Goal: Information Seeking & Learning: Learn about a topic

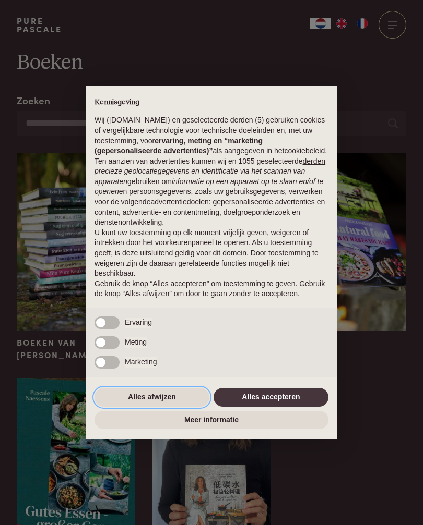
click at [158, 403] on button "Alles afwijzen" at bounding box center [151, 397] width 115 height 19
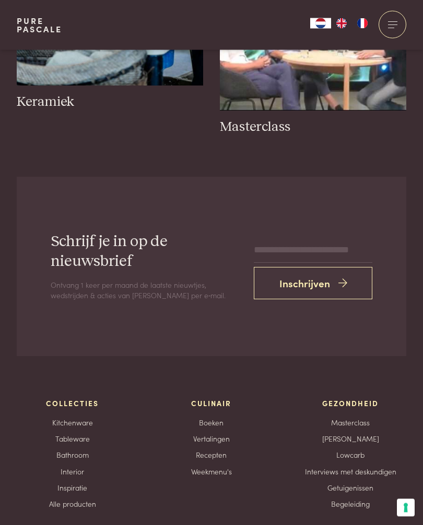
scroll to position [1198, 0]
click at [82, 454] on link "Bathroom" at bounding box center [72, 455] width 32 height 11
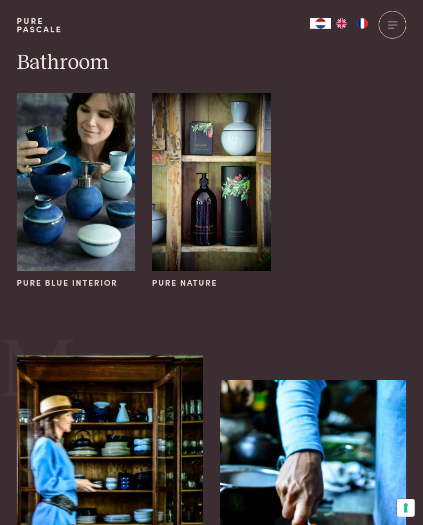
click at [192, 287] on span "Pure Nature" at bounding box center [184, 283] width 65 height 13
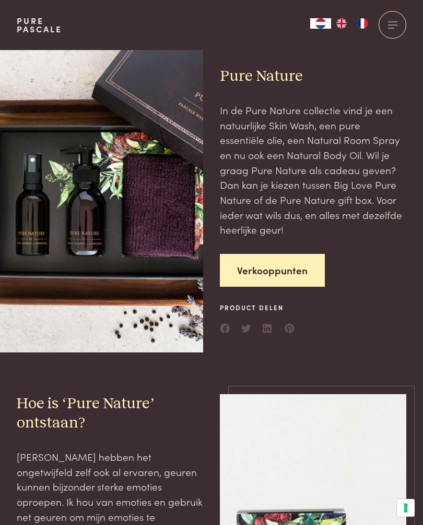
click at [394, 24] on div at bounding box center [392, 25] width 28 height 28
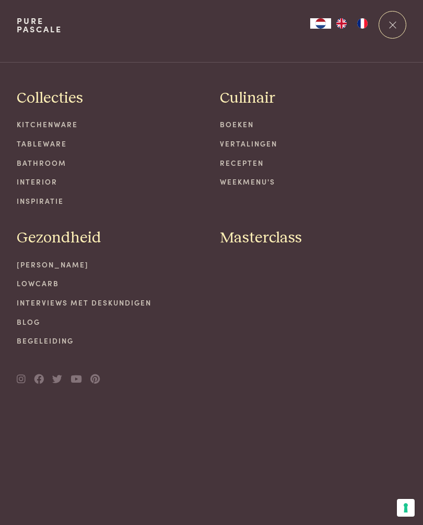
click at [250, 163] on link "Recepten" at bounding box center [313, 163] width 186 height 11
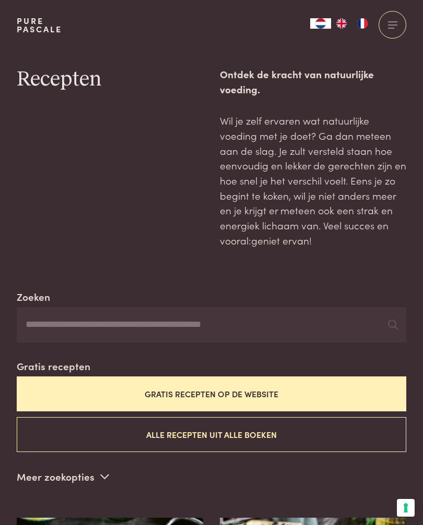
click at [246, 390] on button "Gratis recepten op de website" at bounding box center [211, 394] width 389 height 35
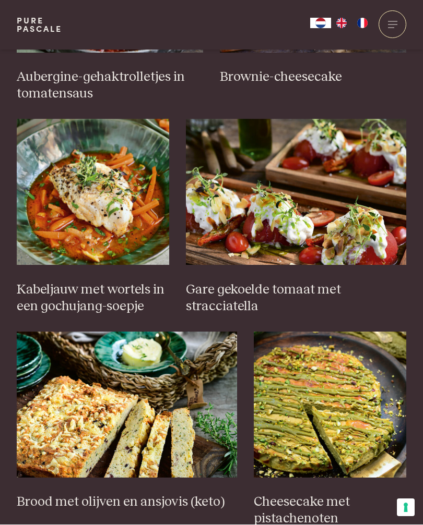
scroll to position [612, 0]
click at [75, 292] on h3 "Kabeljauw met wortels in een gochujang-soepje" at bounding box center [93, 298] width 152 height 33
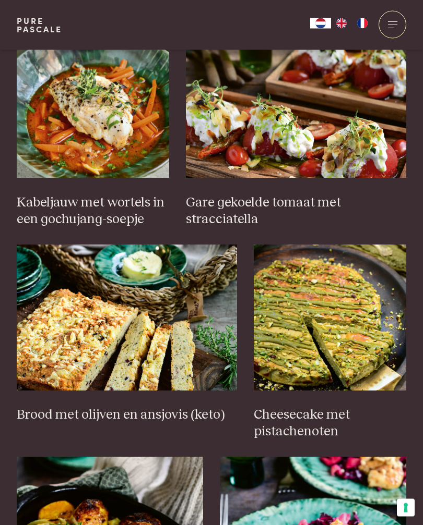
scroll to position [699, 0]
click at [357, 331] on img at bounding box center [330, 318] width 152 height 146
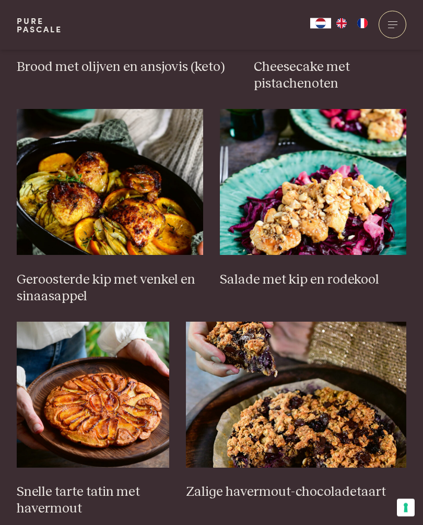
scroll to position [1047, 0]
click at [293, 417] on img at bounding box center [296, 395] width 220 height 146
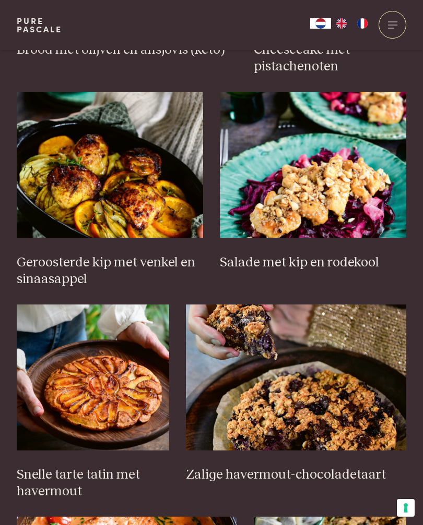
click at [109, 181] on img at bounding box center [110, 165] width 186 height 146
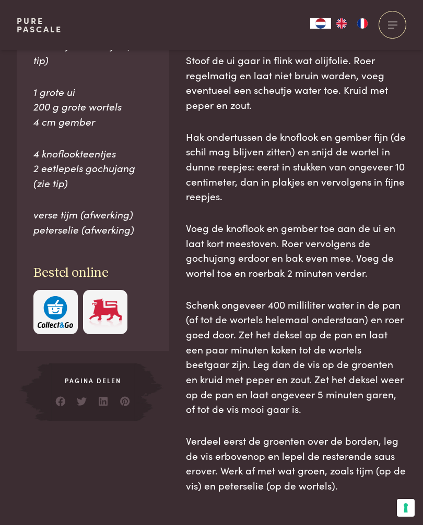
scroll to position [635, 0]
click at [404, 384] on p "Schenk ongeveer 400 milliliter water in de pan (of tot de wortels helemaal onde…" at bounding box center [296, 357] width 220 height 120
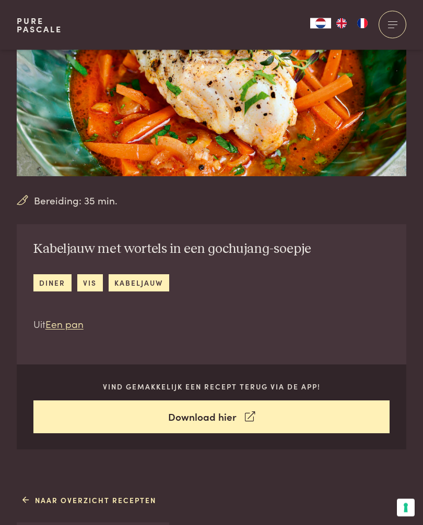
scroll to position [0, 0]
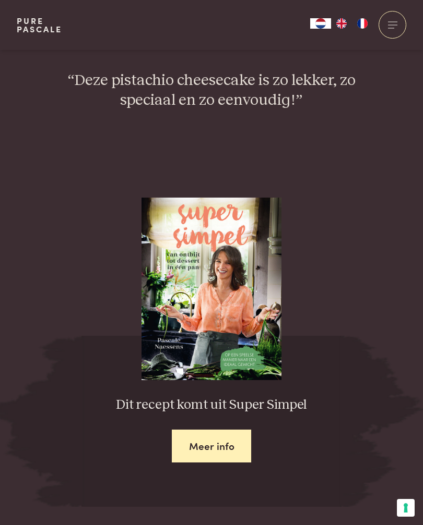
scroll to position [1135, 0]
click at [218, 438] on link "Meer info" at bounding box center [212, 447] width 80 height 33
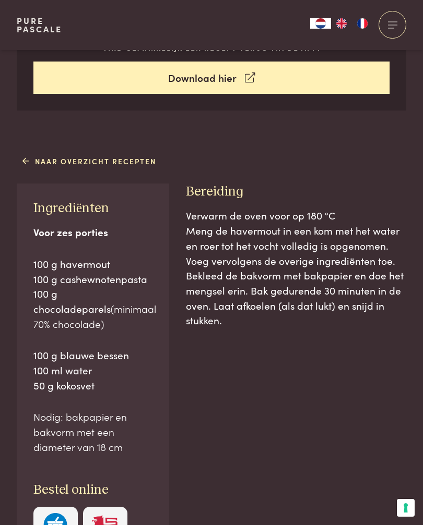
scroll to position [464, 0]
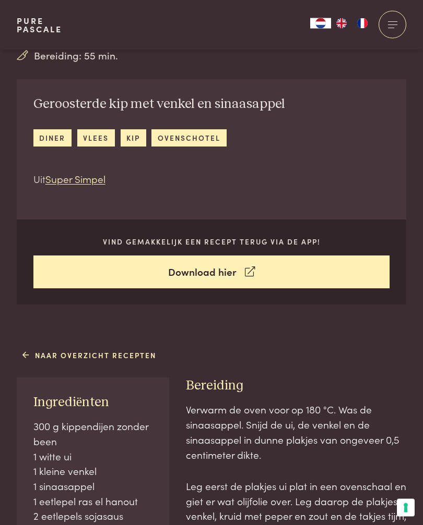
scroll to position [252, 0]
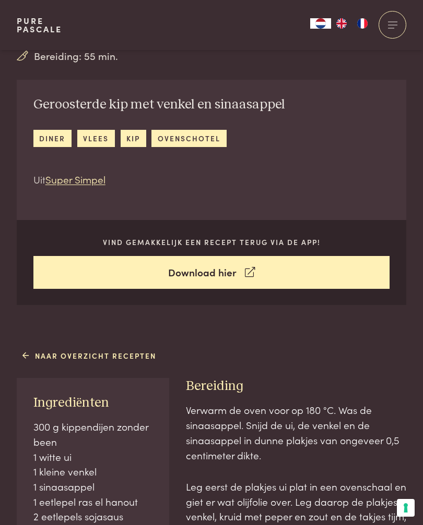
click at [42, 351] on link "Naar overzicht recepten" at bounding box center [89, 356] width 134 height 11
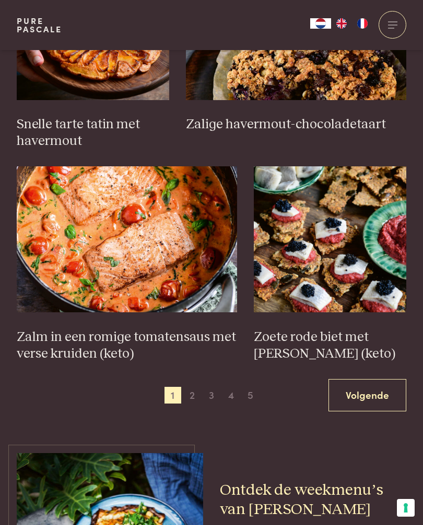
scroll to position [1408, 0]
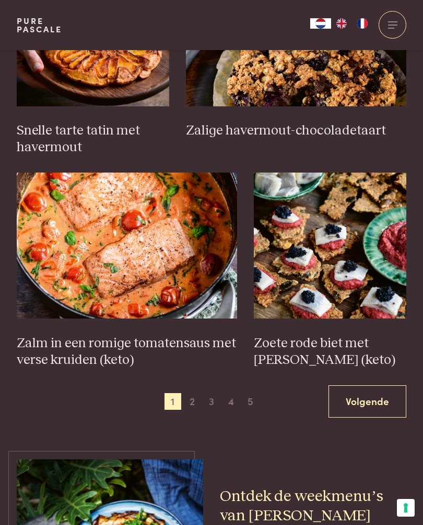
click at [122, 241] on img at bounding box center [127, 246] width 220 height 146
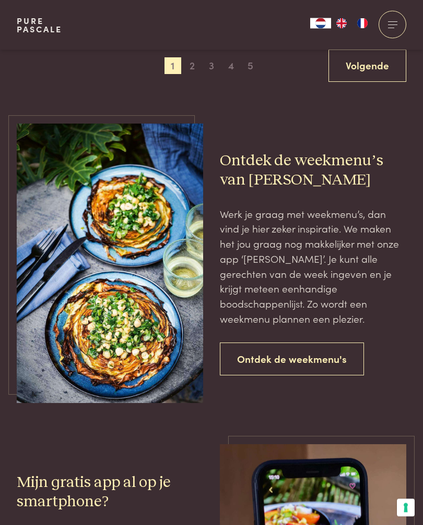
scroll to position [1744, 0]
click at [306, 354] on link "Ontdek de weekmenu's" at bounding box center [292, 359] width 144 height 33
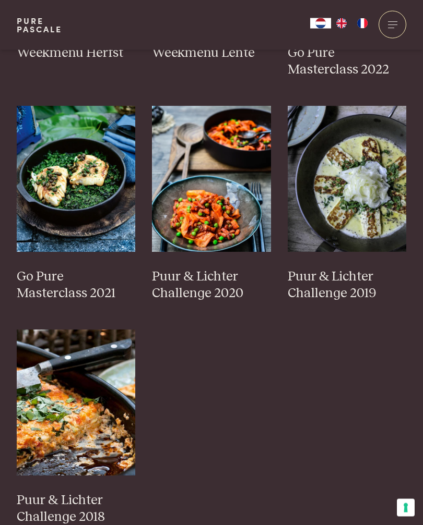
scroll to position [736, 0]
click at [74, 430] on img at bounding box center [76, 403] width 119 height 146
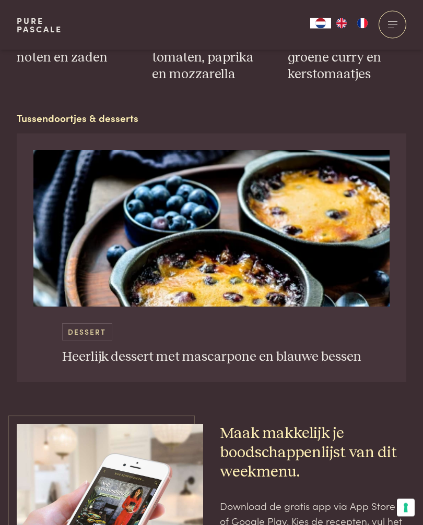
scroll to position [3304, 0]
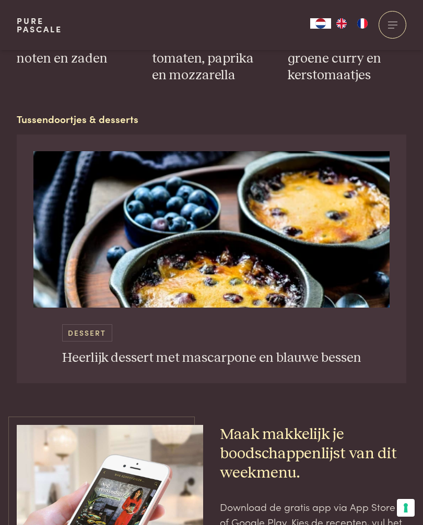
click at [231, 249] on img at bounding box center [211, 229] width 356 height 157
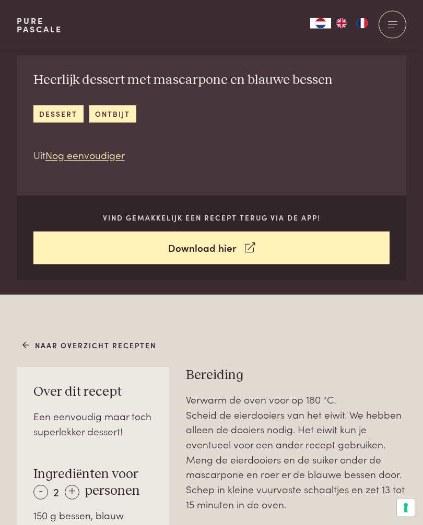
scroll to position [277, 0]
click at [204, 250] on link "Download hier" at bounding box center [211, 248] width 356 height 33
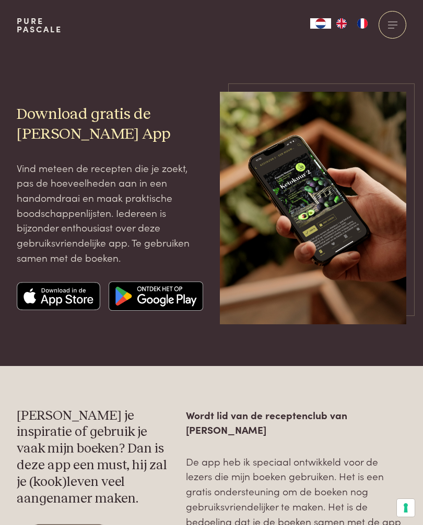
click at [58, 309] on img at bounding box center [58, 296] width 83 height 29
